Goal: Task Accomplishment & Management: Manage account settings

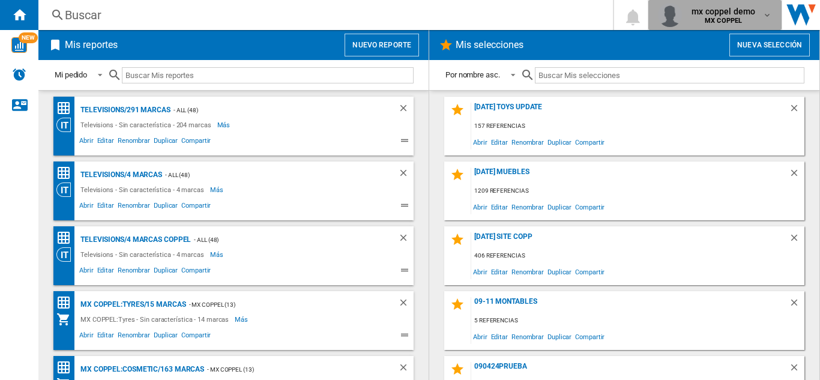
click at [723, 19] on b "MX COPPEL" at bounding box center [723, 21] width 37 height 8
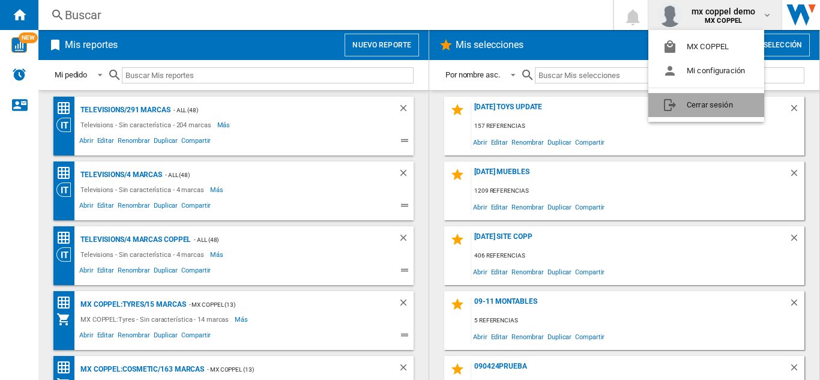
click at [720, 103] on button "Cerrar sesión" at bounding box center [706, 105] width 116 height 24
